Goal: Task Accomplishment & Management: Use online tool/utility

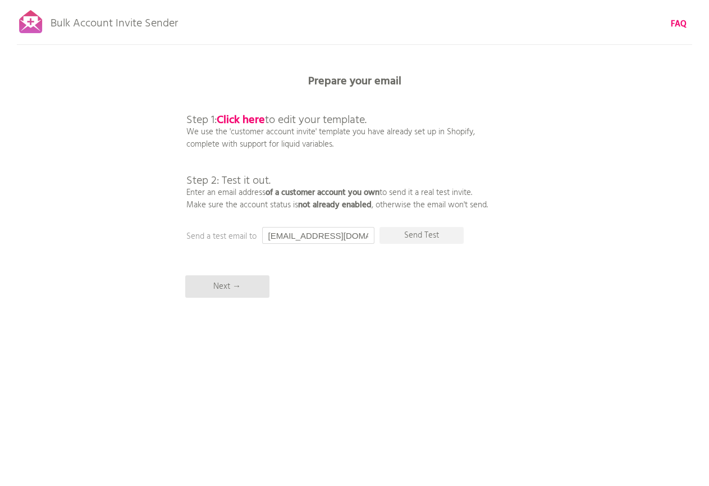
click at [329, 236] on input "[EMAIL_ADDRESS][DOMAIN_NAME]" at bounding box center [318, 235] width 112 height 17
type input "竹"
click at [442, 237] on p "Send Test" at bounding box center [422, 235] width 84 height 17
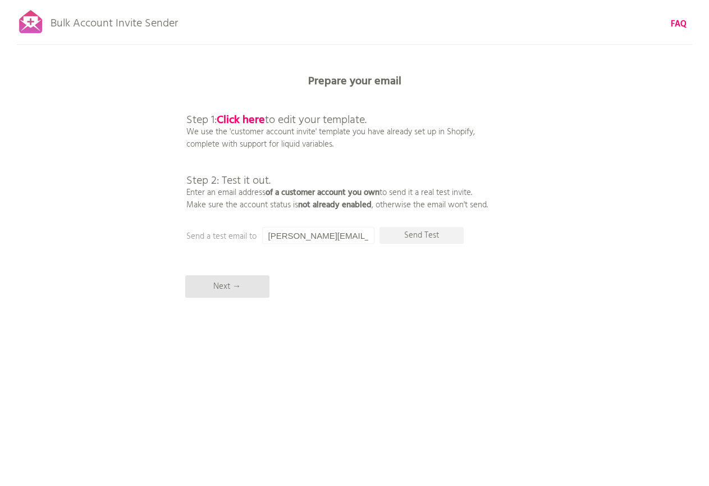
click at [320, 237] on input "[PERSON_NAME][EMAIL_ADDRESS][DOMAIN_NAME]" at bounding box center [318, 235] width 112 height 17
click at [427, 239] on p "Send Test" at bounding box center [422, 235] width 84 height 17
click at [354, 237] on input "[EMAIL_ADDRESS][DOMAIN_NAME]" at bounding box center [318, 235] width 112 height 17
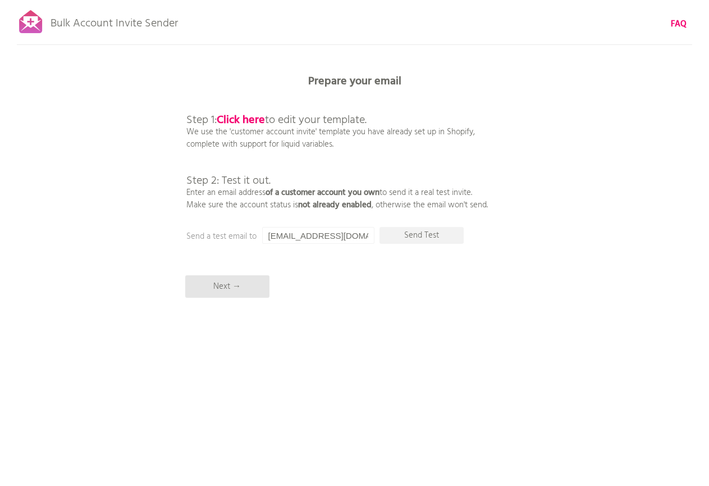
click at [354, 237] on input "[EMAIL_ADDRESS][DOMAIN_NAME]" at bounding box center [318, 235] width 112 height 17
type input "h"
type input "[EMAIL_ADDRESS][DOMAIN_NAME]"
click at [430, 235] on p "Send Test" at bounding box center [422, 235] width 84 height 17
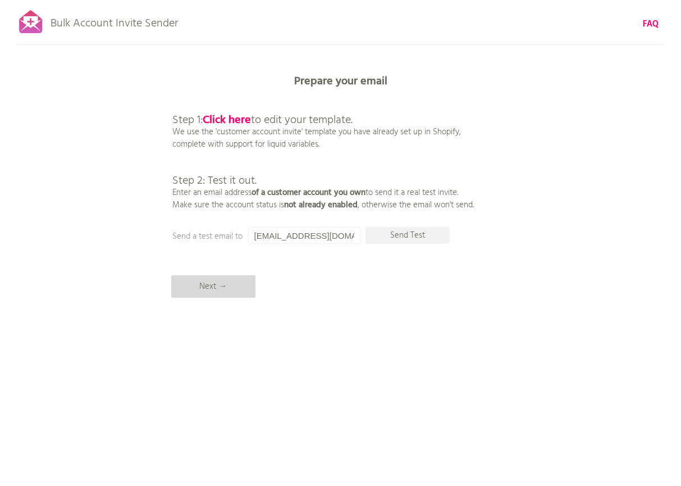
click at [231, 286] on p "Next →" at bounding box center [213, 286] width 84 height 22
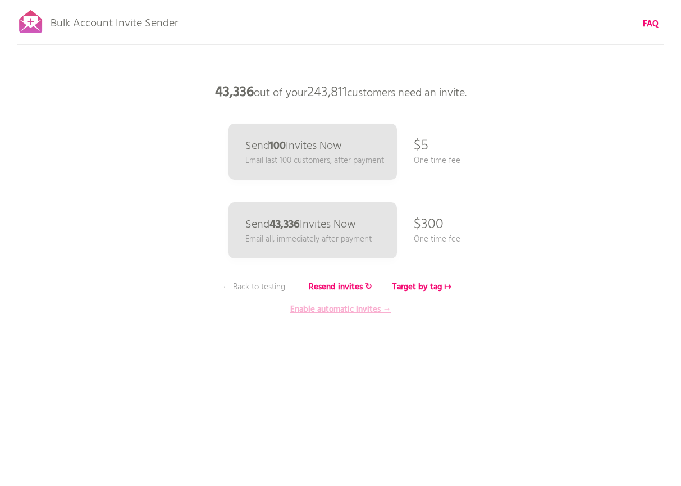
click at [374, 311] on b "Enable automatic invites →" at bounding box center [340, 309] width 101 height 13
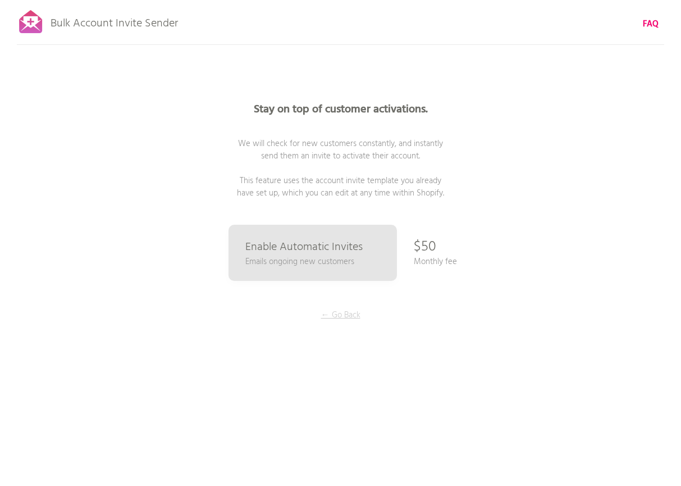
click at [343, 313] on p "← Go Back" at bounding box center [341, 315] width 84 height 12
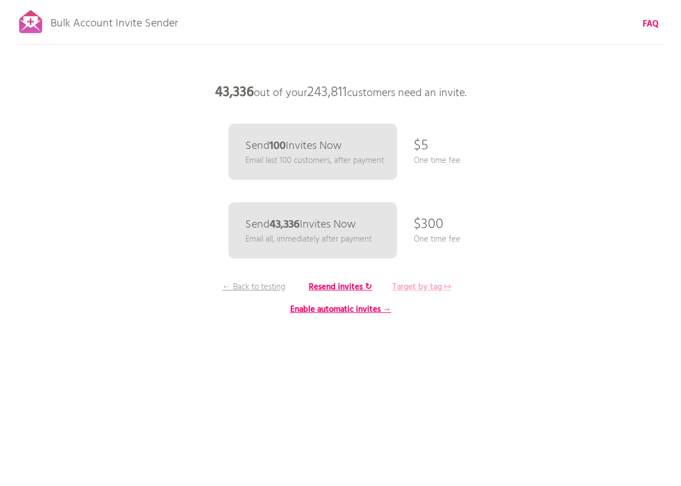
click at [412, 287] on b "Target by tag ↦" at bounding box center [422, 286] width 59 height 13
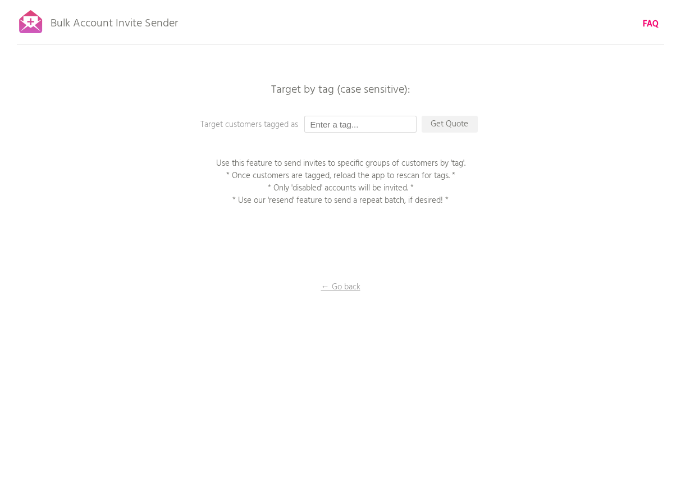
click at [358, 122] on input "text" at bounding box center [360, 124] width 112 height 17
type input "No name"
click at [450, 124] on p "Get Quote" at bounding box center [450, 124] width 56 height 17
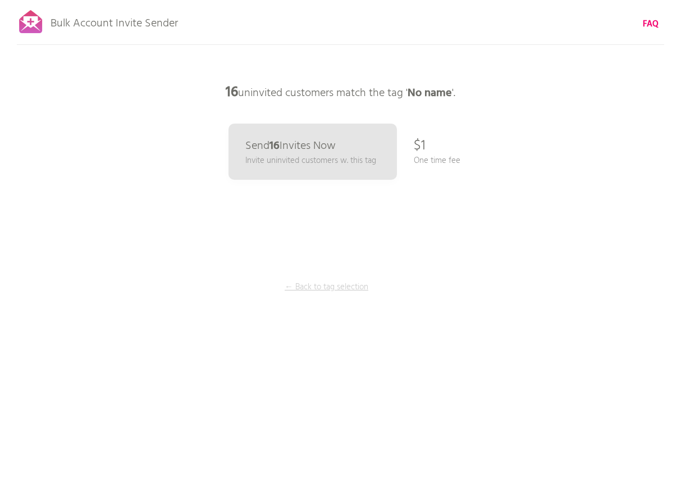
click at [344, 285] on p "← Back to tag selection" at bounding box center [327, 287] width 84 height 12
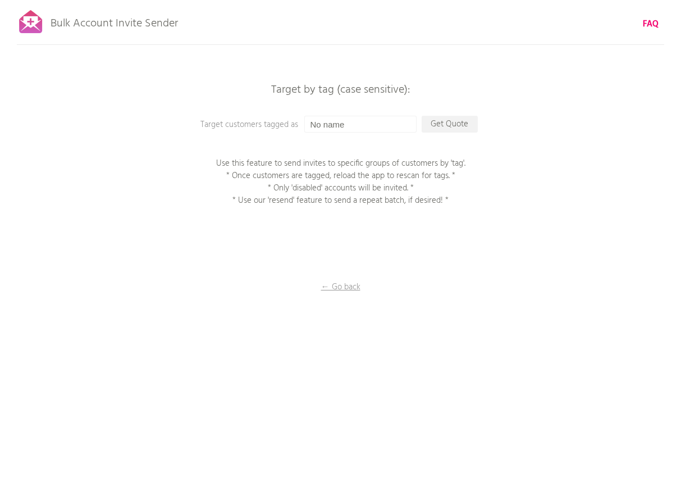
click at [344, 285] on p "← Go back" at bounding box center [341, 287] width 112 height 12
